Goal: Complete application form: Complete application form

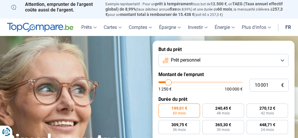
scroll to position [63, 0]
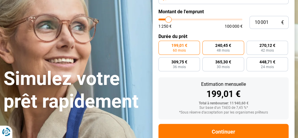
click at [218, 55] on label "240,45 € 48 mois" at bounding box center [222, 48] width 41 height 14
click at [206, 44] on input "240,45 € 48 mois" at bounding box center [204, 43] width 4 height 4
radio input "true"
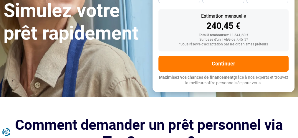
scroll to position [131, 0]
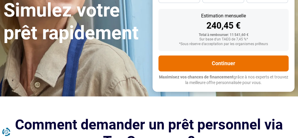
click at [234, 71] on button "Continuer" at bounding box center [223, 63] width 130 height 16
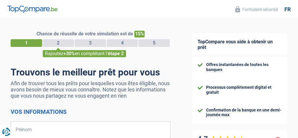
select select "32"
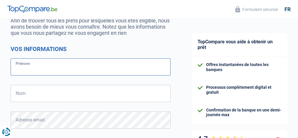
click at [32, 67] on input "Prénom" at bounding box center [91, 66] width 160 height 17
type input "annick"
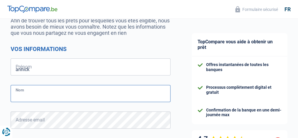
type input "gerard"
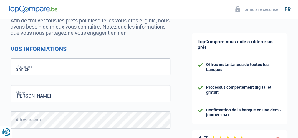
type input "492056870"
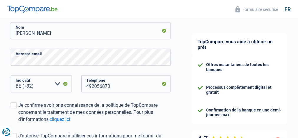
scroll to position [188, 0]
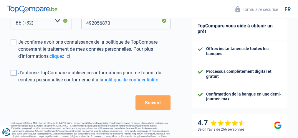
click at [16, 72] on span at bounding box center [14, 73] width 6 height 6
click at [18, 83] on input "J'autorise TopCompare à utiliser ces informations pour me fournir du contenu pe…" at bounding box center [18, 83] width 0 height 0
click at [15, 43] on span at bounding box center [14, 42] width 6 height 6
click at [18, 60] on input "Je confirme avoir pris connaissance de la politique de TopCompare concernant le…" at bounding box center [18, 60] width 0 height 0
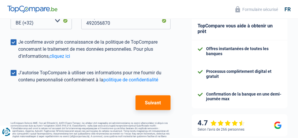
click at [152, 102] on button "Suivant" at bounding box center [152, 102] width 35 height 15
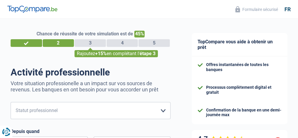
scroll to position [63, 0]
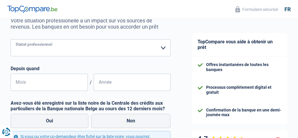
click at [161, 47] on select "Ouvrier Employé privé Employé public Invalide Indépendant Pensionné Chômeur Mut…" at bounding box center [91, 47] width 160 height 17
select select "retired"
click at [11, 39] on select "Ouvrier Employé privé Employé public Invalide Indépendant Pensionné Chômeur Mut…" at bounding box center [91, 47] width 160 height 17
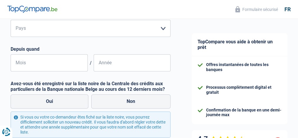
scroll to position [188, 0]
click at [164, 28] on select "Belgique Luxembourg Veuillez sélectionner une option" at bounding box center [91, 27] width 160 height 17
select select "BE"
click at [11, 19] on select "Belgique Luxembourg Veuillez sélectionner une option" at bounding box center [91, 27] width 160 height 17
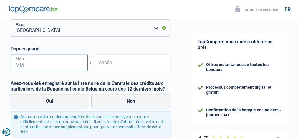
click at [46, 66] on input "Mois" at bounding box center [49, 62] width 77 height 17
type input "01"
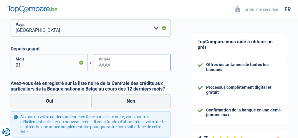
click at [116, 66] on input "Année" at bounding box center [132, 62] width 77 height 17
type input "1963"
click at [51, 102] on label "Oui" at bounding box center [50, 101] width 78 height 14
click at [51, 102] on input "Oui" at bounding box center [50, 101] width 78 height 14
radio input "true"
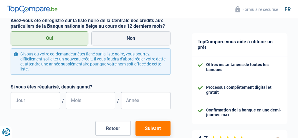
scroll to position [293, 0]
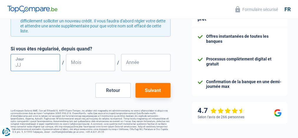
click at [51, 62] on input "Jour" at bounding box center [35, 62] width 49 height 17
type input "01"
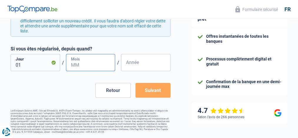
click at [85, 64] on input "Mois" at bounding box center [90, 62] width 49 height 17
type input "01"
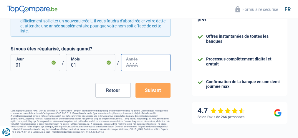
click at [127, 62] on input "Année" at bounding box center [145, 62] width 49 height 17
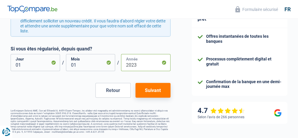
type input "2023"
click at [155, 89] on button "Suivant" at bounding box center [152, 90] width 35 height 15
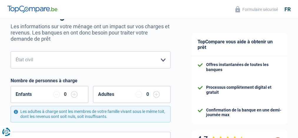
scroll to position [63, 0]
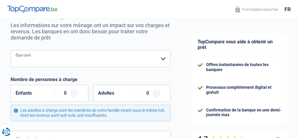
click at [162, 58] on select "Célibataire Marié(e) Cohabitant(e) légal(e) Divorcé(e) Veuf(ve) Séparé (de fait…" at bounding box center [91, 58] width 160 height 17
select select "widowed"
click at [11, 50] on select "Célibataire Marié(e) Cohabitant(e) légal(e) Divorcé(e) Veuf(ve) Séparé (de fait…" at bounding box center [91, 58] width 160 height 17
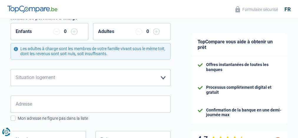
scroll to position [125, 0]
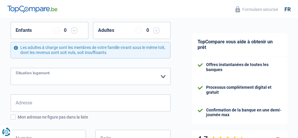
click at [164, 75] on select "Locataire Propriétaire avec prêt hypothécaire Propriétaire sans prêt hypothécai…" at bounding box center [91, 76] width 160 height 17
select select "rents"
click at [11, 68] on select "Locataire Propriétaire avec prêt hypothécaire Propriétaire sans prêt hypothécai…" at bounding box center [91, 76] width 160 height 17
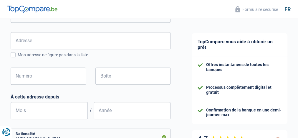
scroll to position [188, 0]
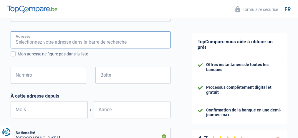
click at [29, 43] on input "Adresse" at bounding box center [91, 39] width 160 height 17
type input "sint pietersnoodstraat 42 bus393"
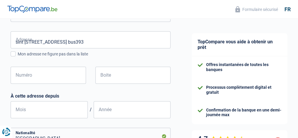
type input "Belgique"
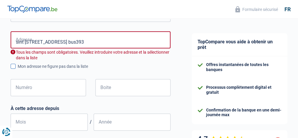
type input "Belgique"
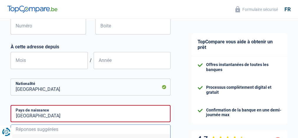
scroll to position [251, 0]
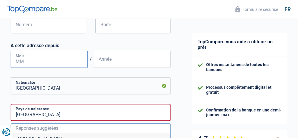
click at [45, 63] on input "Mois" at bounding box center [49, 59] width 77 height 17
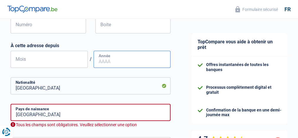
type input "03"
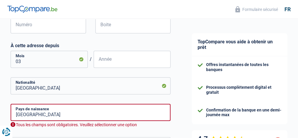
click at [104, 63] on input "Année" at bounding box center [132, 59] width 77 height 17
type input "2007"
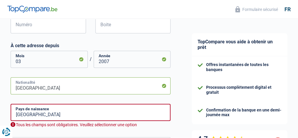
click at [164, 90] on input "Belgique" at bounding box center [91, 85] width 160 height 17
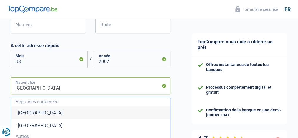
click at [164, 94] on input "Belgique" at bounding box center [91, 85] width 160 height 17
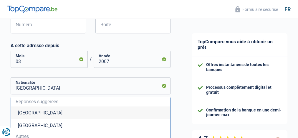
click at [36, 116] on li "Belgique" at bounding box center [90, 112] width 159 height 13
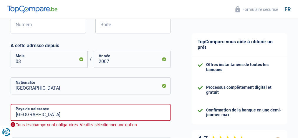
scroll to position [314, 0]
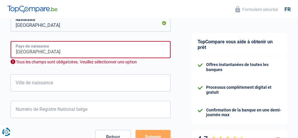
click at [36, 56] on input "Belgique" at bounding box center [91, 49] width 160 height 17
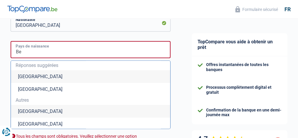
type input "B"
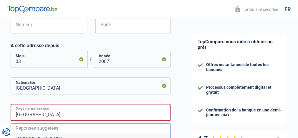
scroll to position [188, 0]
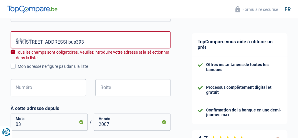
type input "france"
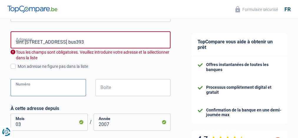
click at [47, 91] on input "Numéro" at bounding box center [48, 87] width 75 height 17
type input "42"
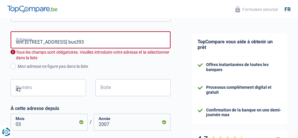
type input "BRUGGE"
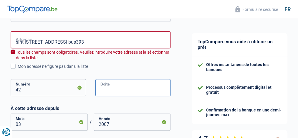
click at [115, 88] on input "Boite" at bounding box center [132, 87] width 75 height 17
type input "393"
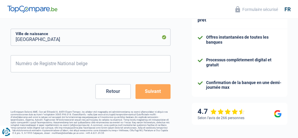
scroll to position [363, 0]
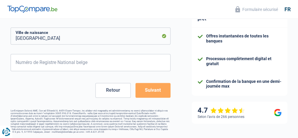
click at [158, 89] on button "Suivant" at bounding box center [152, 90] width 35 height 15
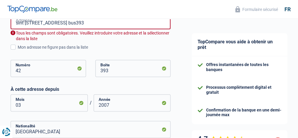
scroll to position [197, 0]
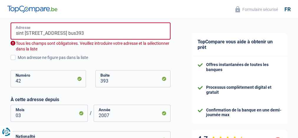
click at [86, 34] on input "sint pietersnoodstraat 42 bus393" at bounding box center [91, 30] width 160 height 17
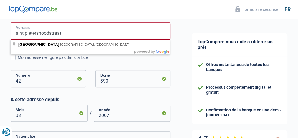
type input "sint pietersnoodstraat"
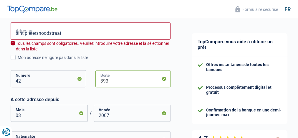
click at [144, 81] on input "393" at bounding box center [132, 78] width 75 height 17
click at [83, 59] on div "Mon adresse ne figure pas dans la liste" at bounding box center [94, 57] width 153 height 6
click at [18, 61] on input "Mon adresse ne figure pas dans la liste" at bounding box center [18, 61] width 0 height 0
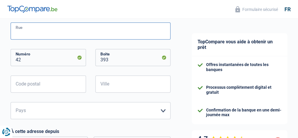
click at [39, 34] on input "Rue" at bounding box center [91, 30] width 160 height 17
type input "sint pietersnootraat"
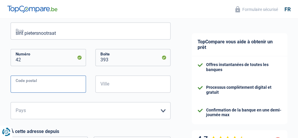
type input "8000"
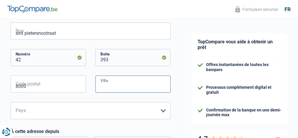
type input "BRUGGE"
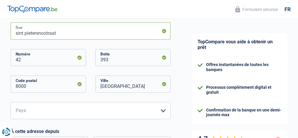
type input "sint pietersnootraat 42"
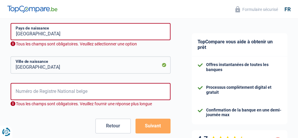
scroll to position [385, 0]
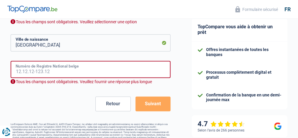
click at [67, 73] on input "Numéro de Registre National belge" at bounding box center [91, 69] width 160 height 17
type input "44.03.11-212.15"
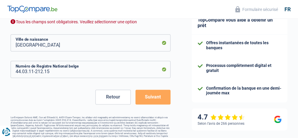
click at [154, 99] on button "Suivant" at bounding box center [152, 96] width 35 height 15
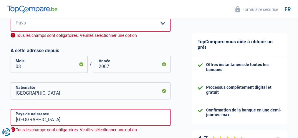
scroll to position [279, 0]
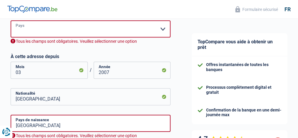
click at [162, 31] on select "Belgique Luxembourg Veuillez sélectionner une option" at bounding box center [91, 28] width 160 height 17
select select "BE"
click at [11, 20] on select "Belgique Luxembourg Veuillez sélectionner une option" at bounding box center [91, 28] width 160 height 17
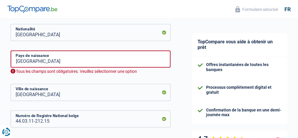
scroll to position [342, 0]
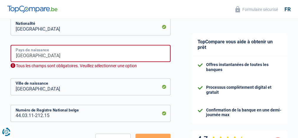
click at [161, 58] on input "france" at bounding box center [91, 53] width 160 height 17
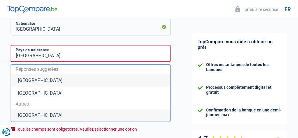
click at [36, 83] on li "Belgique" at bounding box center [90, 80] width 159 height 13
type input "Belgique"
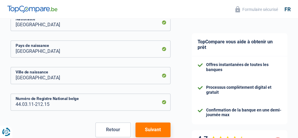
scroll to position [387, 0]
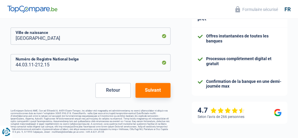
click at [153, 91] on button "Suivant" at bounding box center [152, 90] width 35 height 15
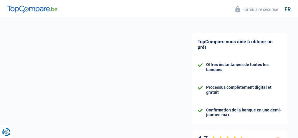
select select "pension"
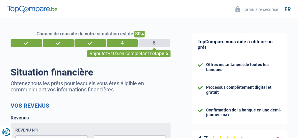
scroll to position [63, 0]
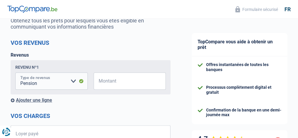
click at [81, 83] on select "Allocation d'handicap Allocations chômage Allocations familiales Chèques repas …" at bounding box center [51, 80] width 72 height 17
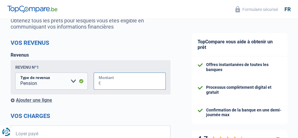
click at [127, 84] on input "Montant" at bounding box center [133, 80] width 65 height 17
click at [116, 85] on input "1.698" at bounding box center [133, 80] width 65 height 17
click at [114, 84] on input "1.499" at bounding box center [133, 80] width 65 height 17
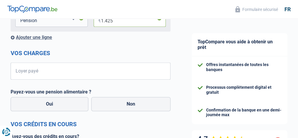
type input "1.425"
click at [90, 77] on input "Loyer payé" at bounding box center [94, 70] width 152 height 17
type input "366"
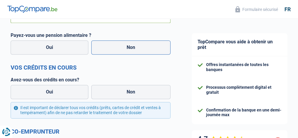
scroll to position [188, 0]
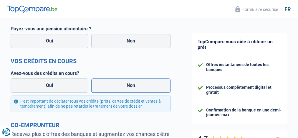
click at [131, 88] on label "Non" at bounding box center [130, 85] width 79 height 14
click at [131, 88] on input "Non" at bounding box center [130, 85] width 79 height 14
radio input "true"
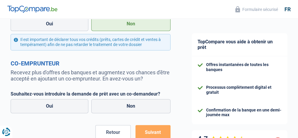
scroll to position [251, 0]
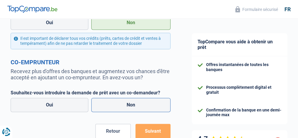
click at [131, 109] on label "Non" at bounding box center [130, 105] width 79 height 14
click at [131, 109] on input "Non" at bounding box center [130, 105] width 79 height 14
radio input "true"
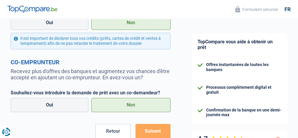
scroll to position [298, 0]
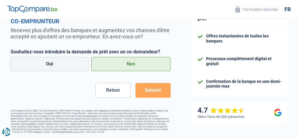
click at [153, 89] on button "Suivant" at bounding box center [152, 90] width 35 height 15
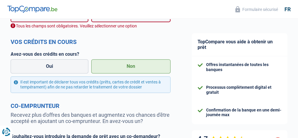
scroll to position [196, 0]
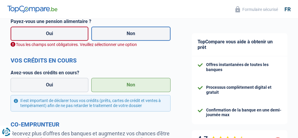
click at [131, 36] on label "Non" at bounding box center [130, 33] width 79 height 14
click at [131, 36] on input "Non" at bounding box center [130, 33] width 79 height 14
radio input "true"
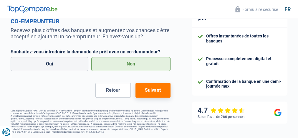
scroll to position [298, 0]
click at [151, 85] on button "Suivant" at bounding box center [152, 90] width 35 height 15
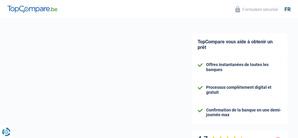
select select "60"
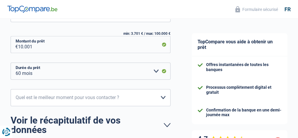
scroll to position [125, 0]
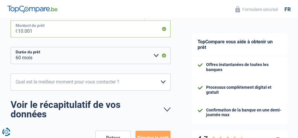
click at [33, 31] on input "10.001" at bounding box center [94, 28] width 152 height 17
type input "1.000"
select select "24"
type input "1"
type input "6.000"
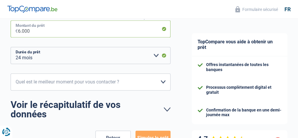
select select "42"
type input "6.000"
click at [35, 53] on select "12 mois 18 mois 24 mois 30 mois 36 mois 42 mois Veuillez sélectionner une option" at bounding box center [91, 55] width 160 height 17
select select "24"
click at [11, 47] on select "12 mois 18 mois 24 mois 30 mois 36 mois 42 mois Veuillez sélectionner une option" at bounding box center [91, 55] width 160 height 17
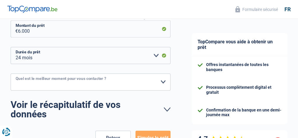
click at [163, 81] on select "10h-12h 12h-14h 14h-16h 16h-18h Veuillez sélectionner une option" at bounding box center [91, 81] width 160 height 17
select select "12-14"
click at [11, 73] on select "10h-12h 12h-14h 14h-16h 16h-18h Veuillez sélectionner une option" at bounding box center [91, 81] width 160 height 17
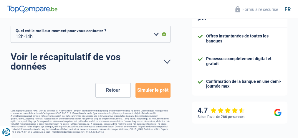
click at [153, 89] on button "Simuler le prêt" at bounding box center [152, 90] width 35 height 15
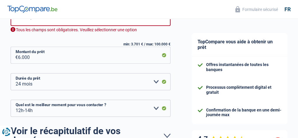
scroll to position [95, 0]
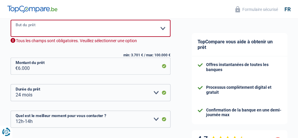
click at [42, 26] on select "Confort maison: meubles, textile, peinture, électroménager, outillage non-profe…" at bounding box center [91, 28] width 160 height 17
select select "familyEvent"
click at [11, 20] on select "Confort maison: meubles, textile, peinture, électroménager, outillage non-profe…" at bounding box center [91, 28] width 160 height 17
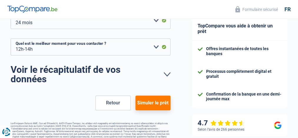
scroll to position [174, 0]
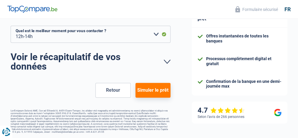
click at [152, 88] on button "Simuler le prêt" at bounding box center [152, 90] width 35 height 15
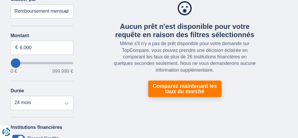
scroll to position [63, 0]
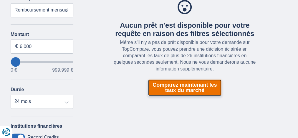
click at [192, 87] on link "Comparez maintenant les taux du marché" at bounding box center [184, 87] width 73 height 16
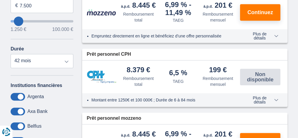
scroll to position [125, 0]
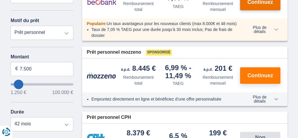
click at [262, 4] on span "Continuez" at bounding box center [260, 1] width 26 height 5
